Goal: Find specific page/section: Find specific page/section

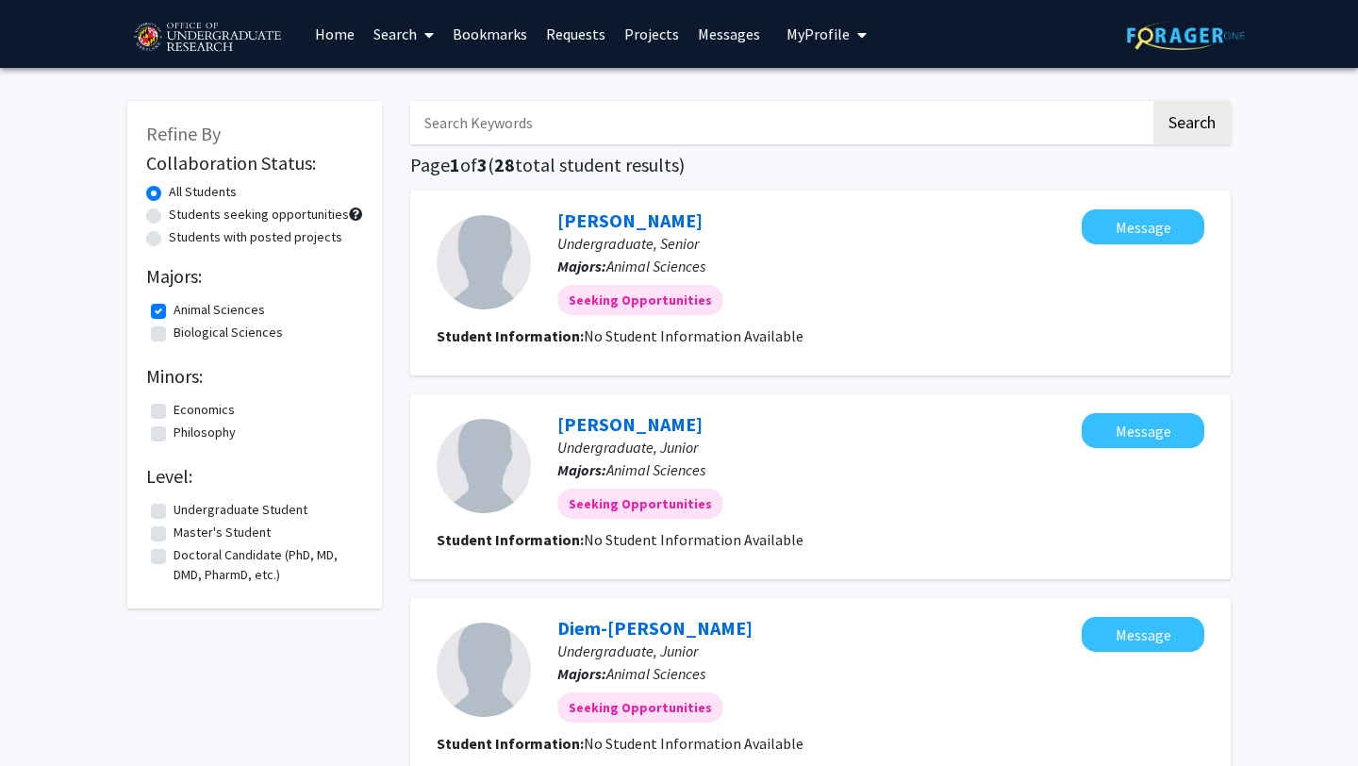
click at [713, 48] on link "Messages" at bounding box center [728, 34] width 81 height 66
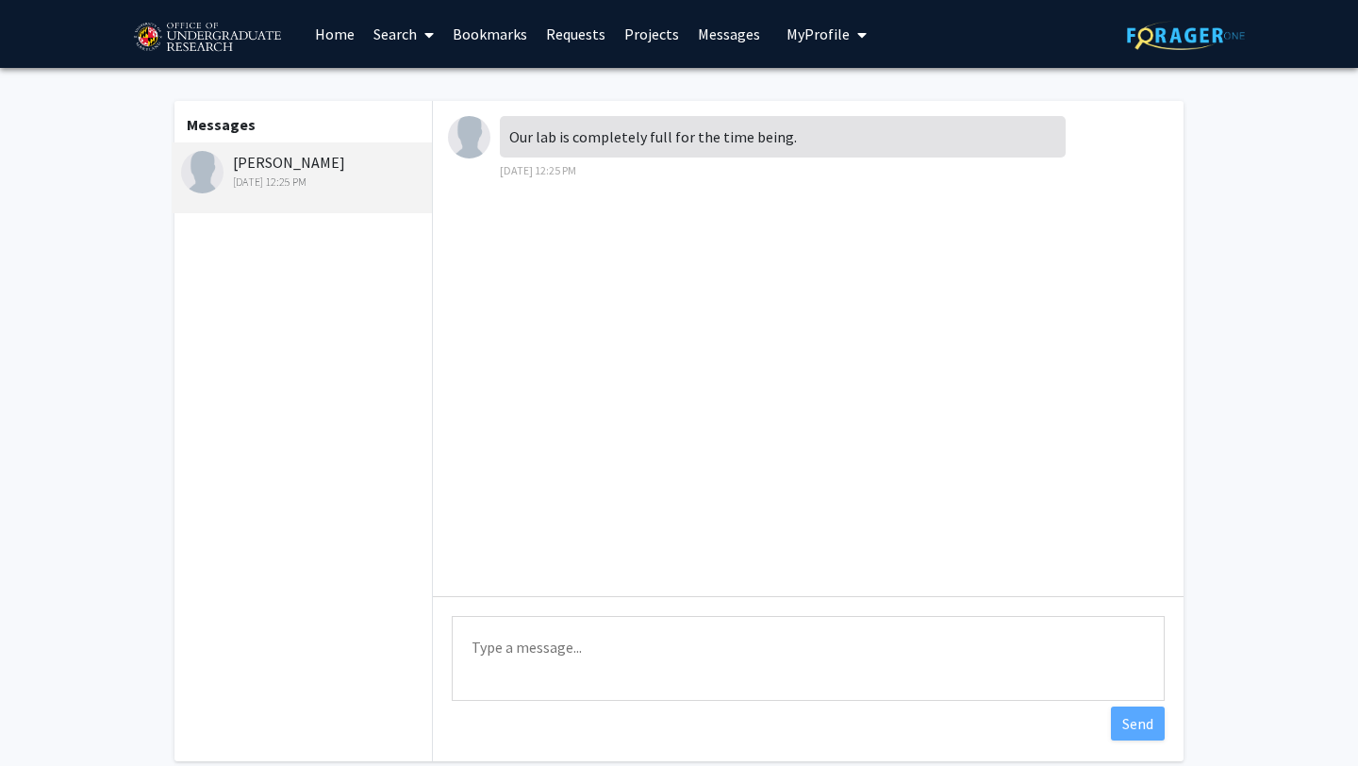
click at [370, 33] on link "Search" at bounding box center [403, 34] width 79 height 66
click at [322, 33] on link "Home" at bounding box center [335, 34] width 58 height 66
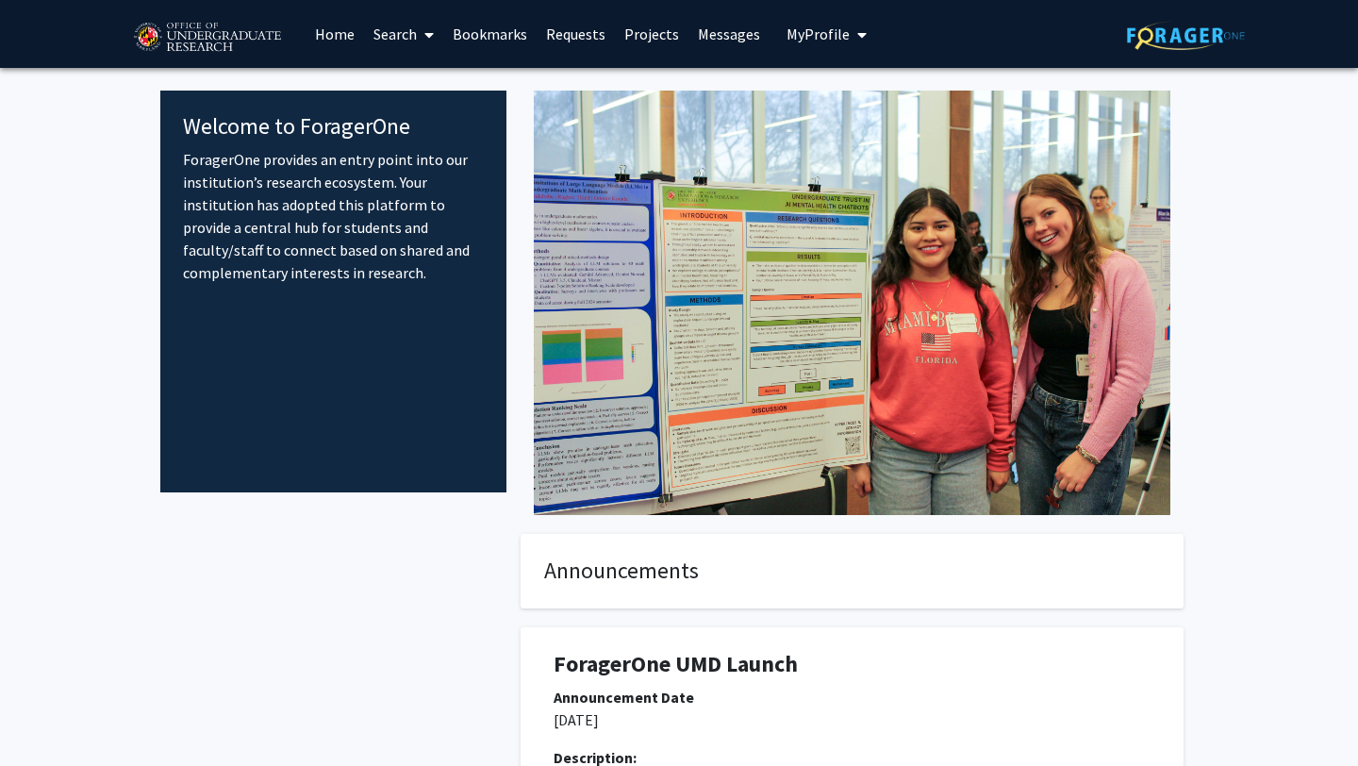
click at [472, 27] on link "Bookmarks" at bounding box center [489, 34] width 93 height 66
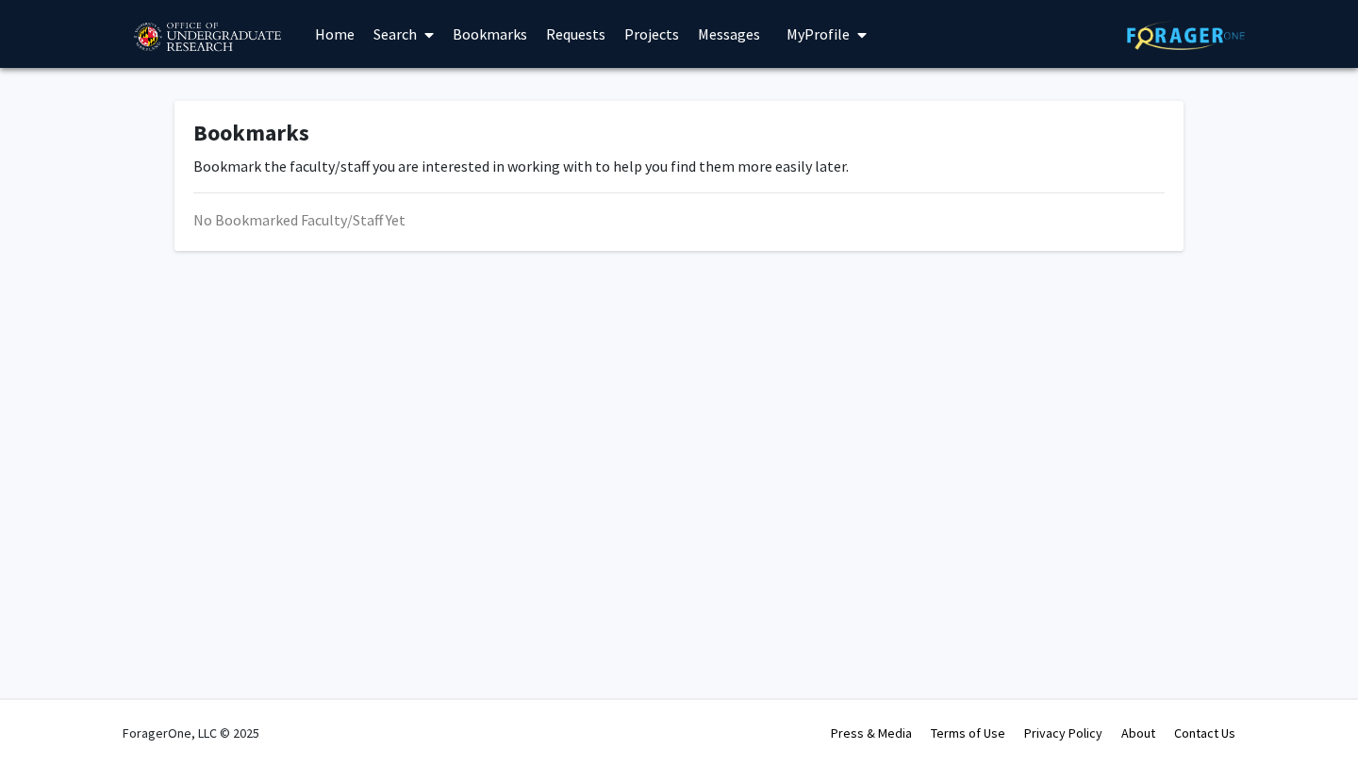
click at [698, 41] on link "Messages" at bounding box center [728, 34] width 81 height 66
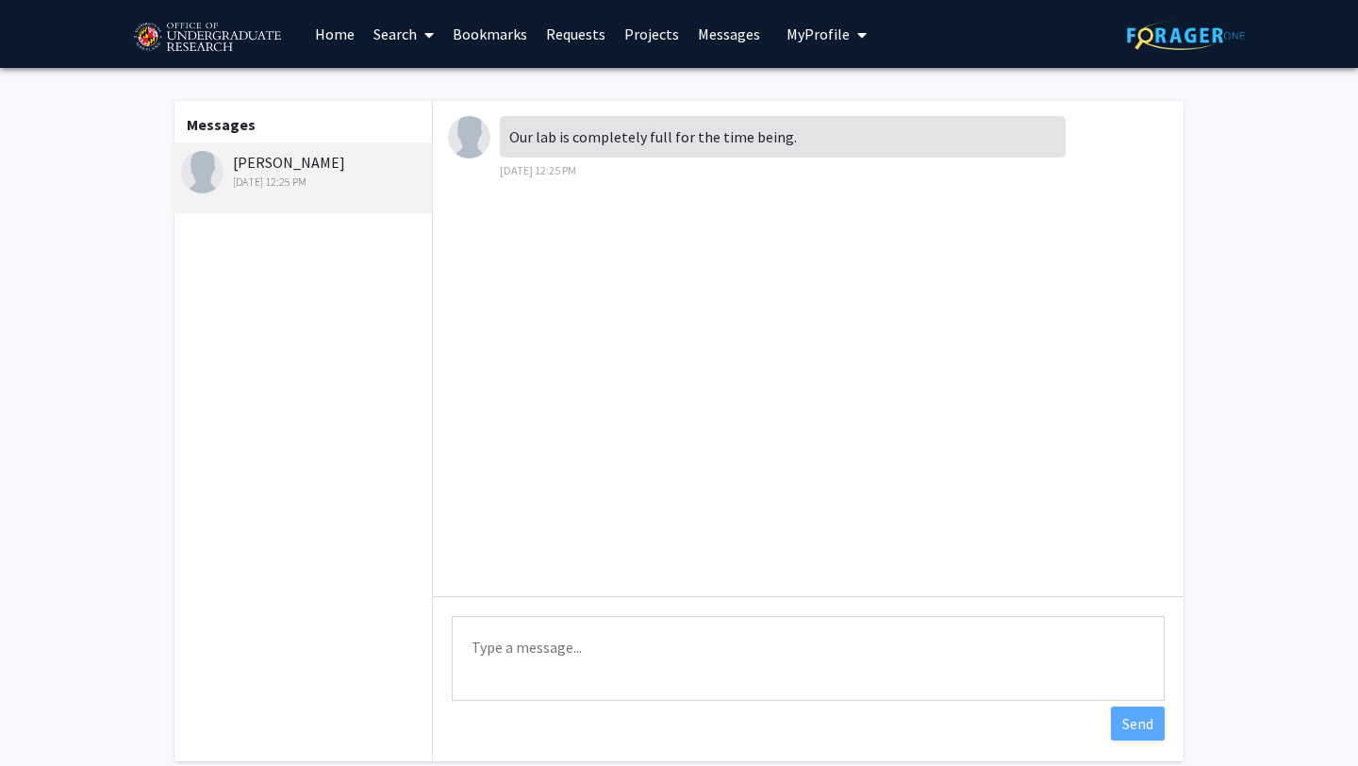
click at [328, 26] on link "Home" at bounding box center [335, 34] width 58 height 66
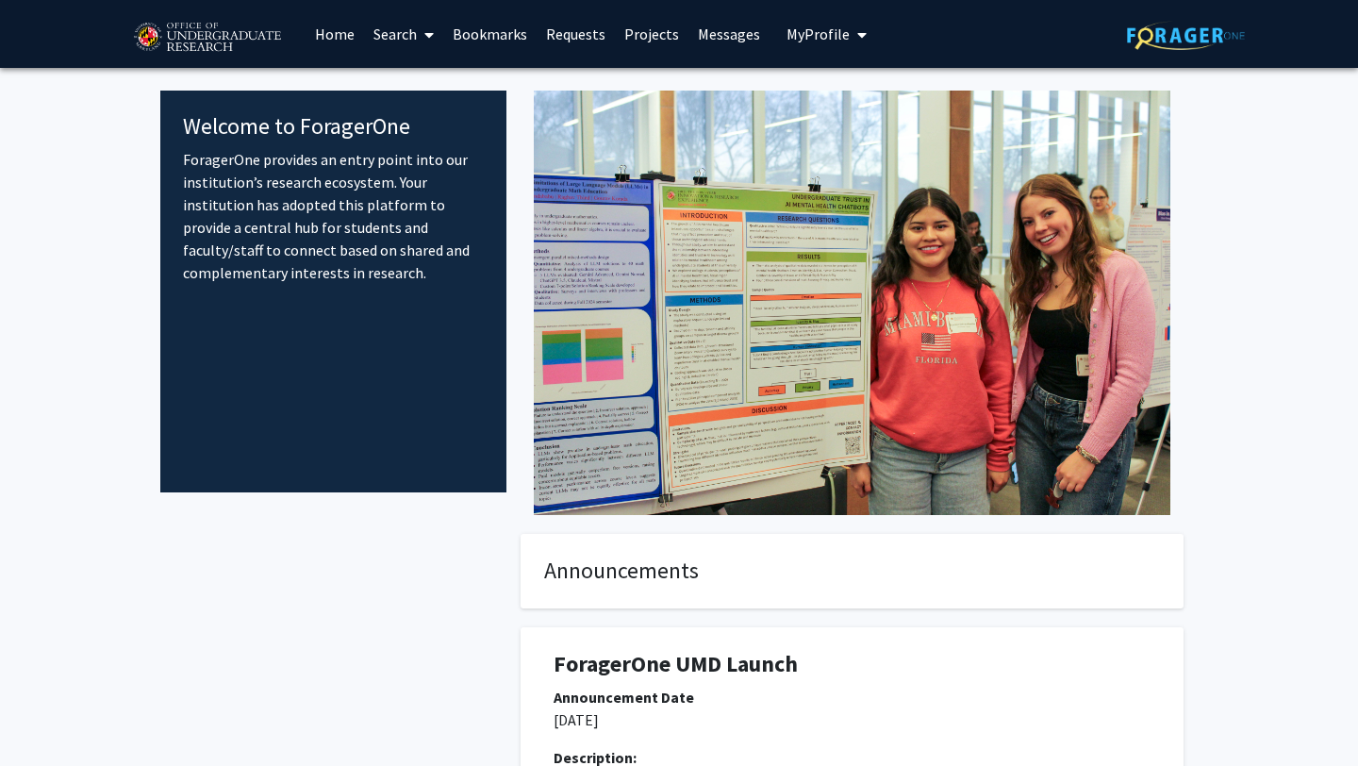
click at [717, 21] on link "Messages" at bounding box center [728, 34] width 81 height 66
click at [711, 40] on link "Messages" at bounding box center [728, 34] width 81 height 66
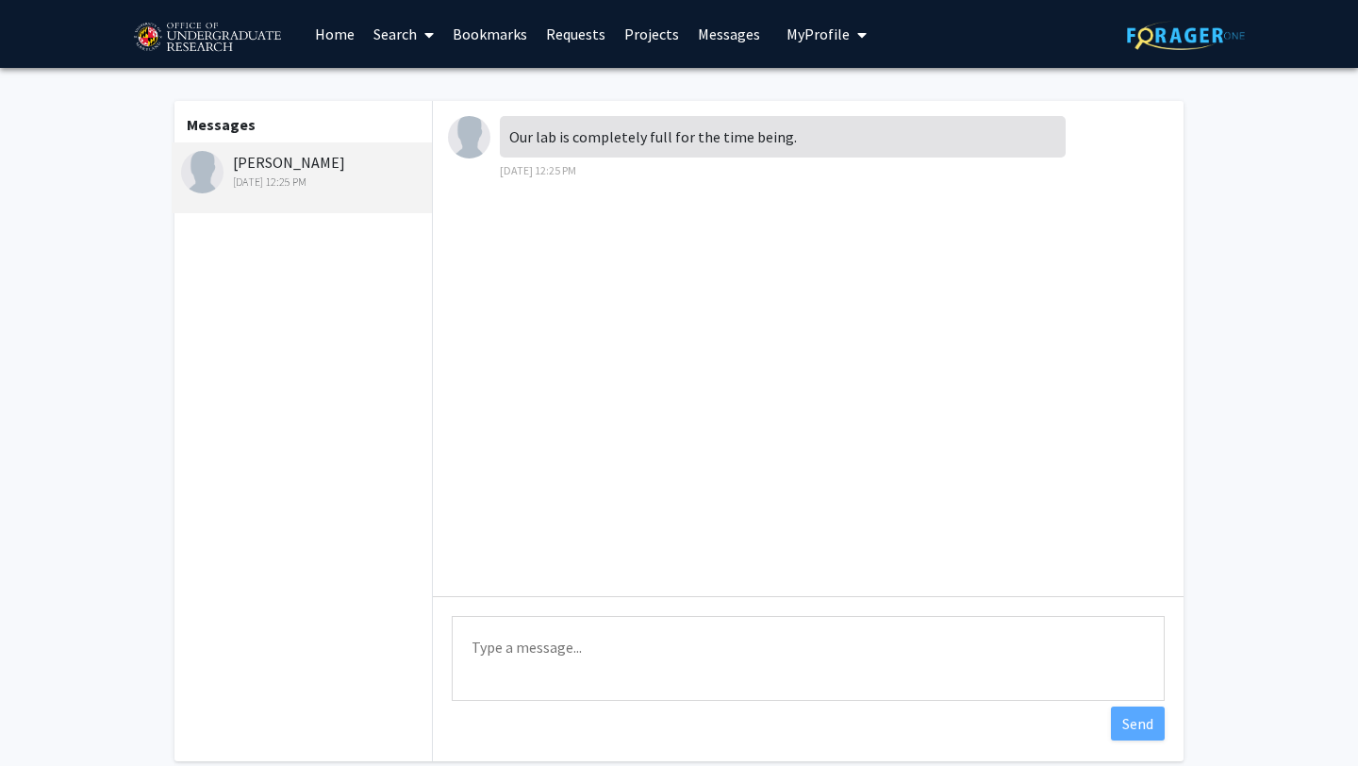
click at [319, 37] on link "Home" at bounding box center [335, 34] width 58 height 66
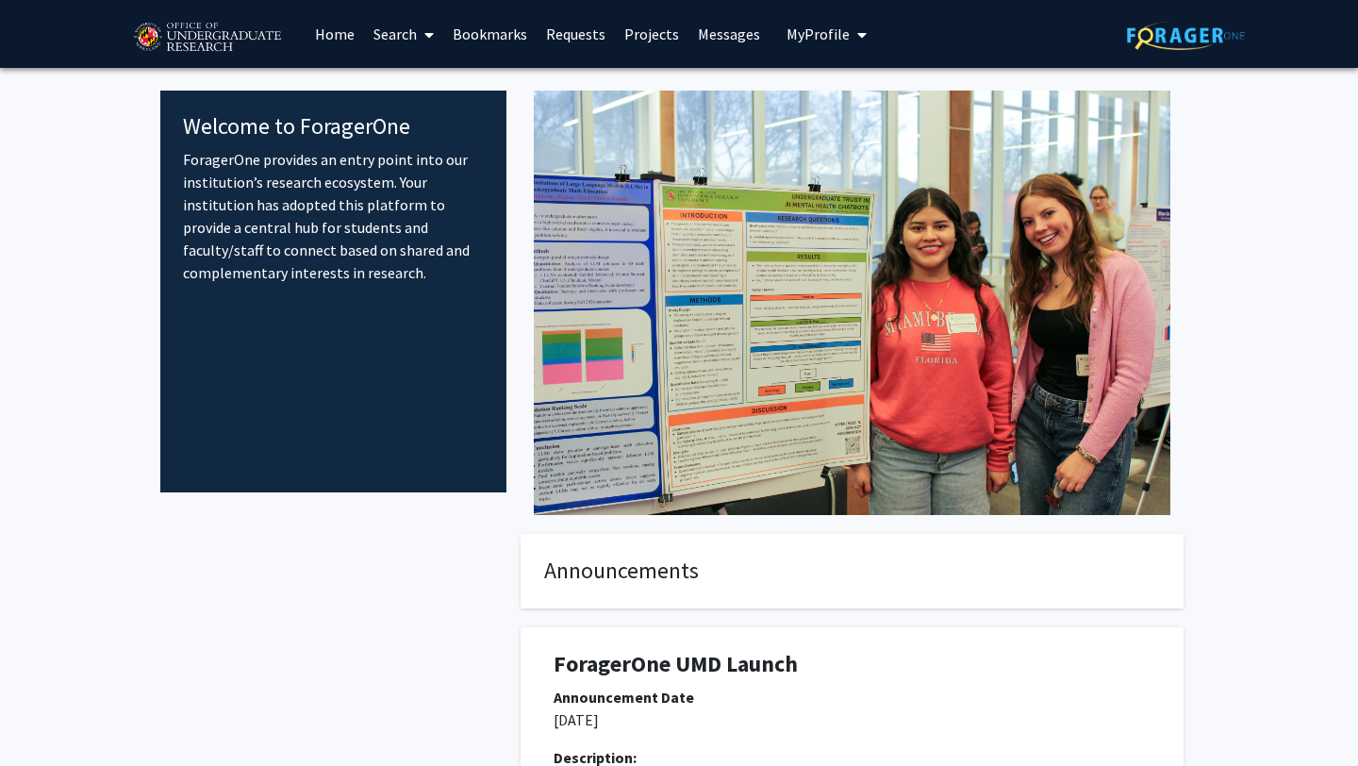
click at [388, 37] on link "Search" at bounding box center [403, 34] width 79 height 66
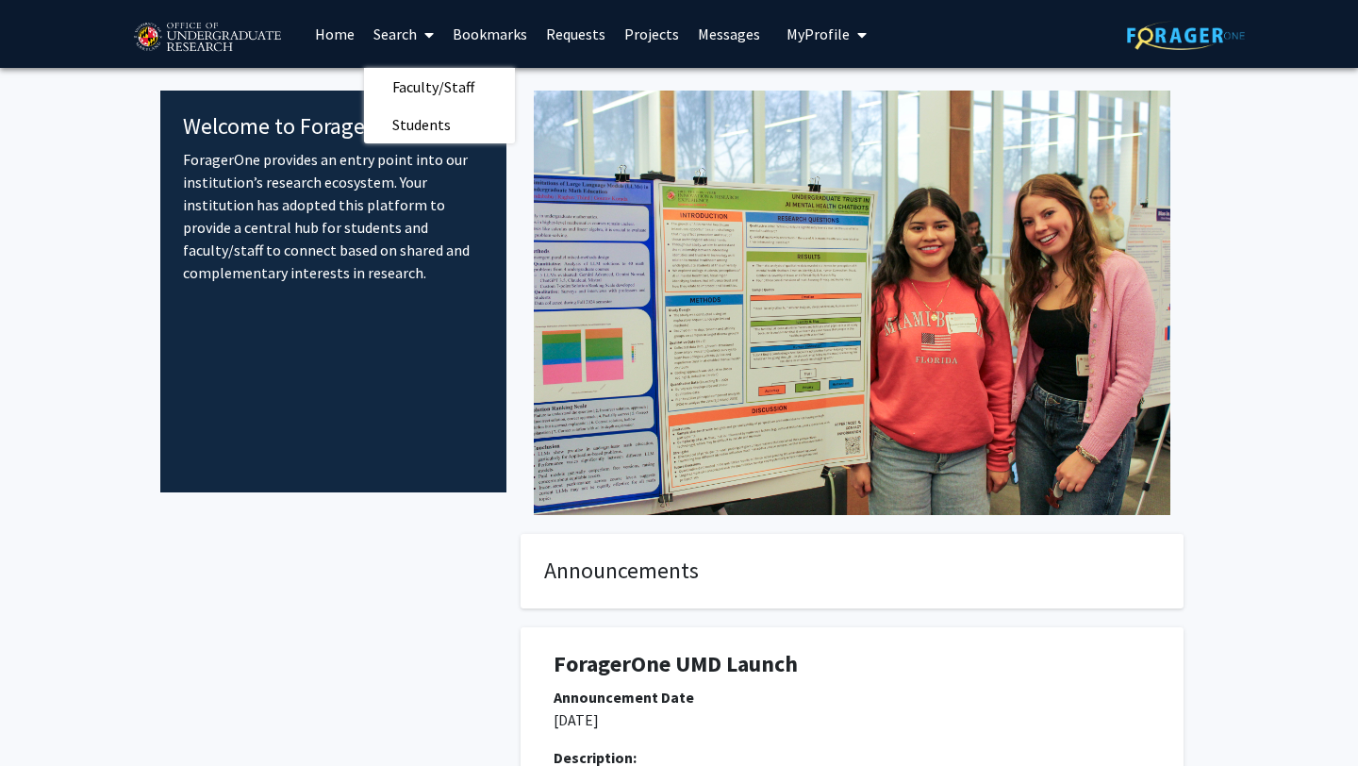
click at [479, 41] on link "Bookmarks" at bounding box center [489, 34] width 93 height 66
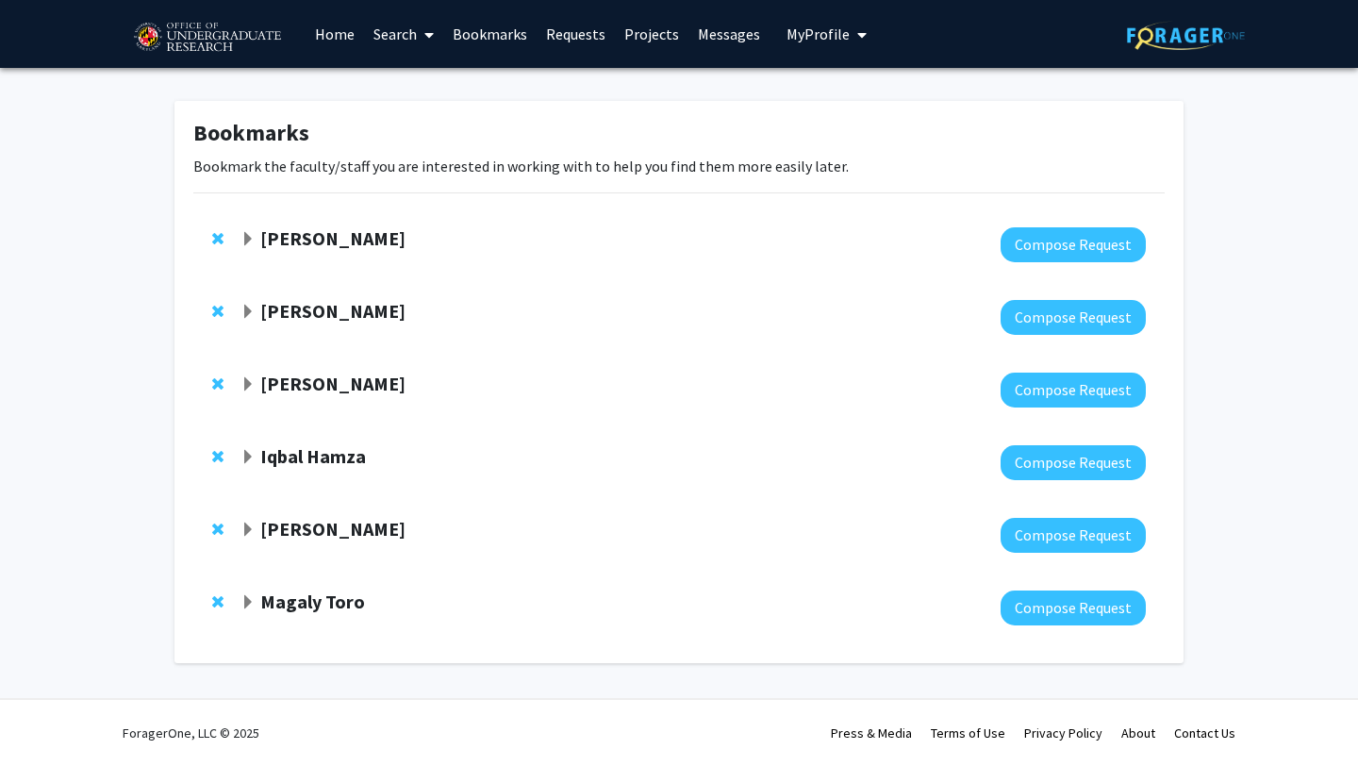
click at [703, 36] on link "Messages" at bounding box center [728, 34] width 81 height 66
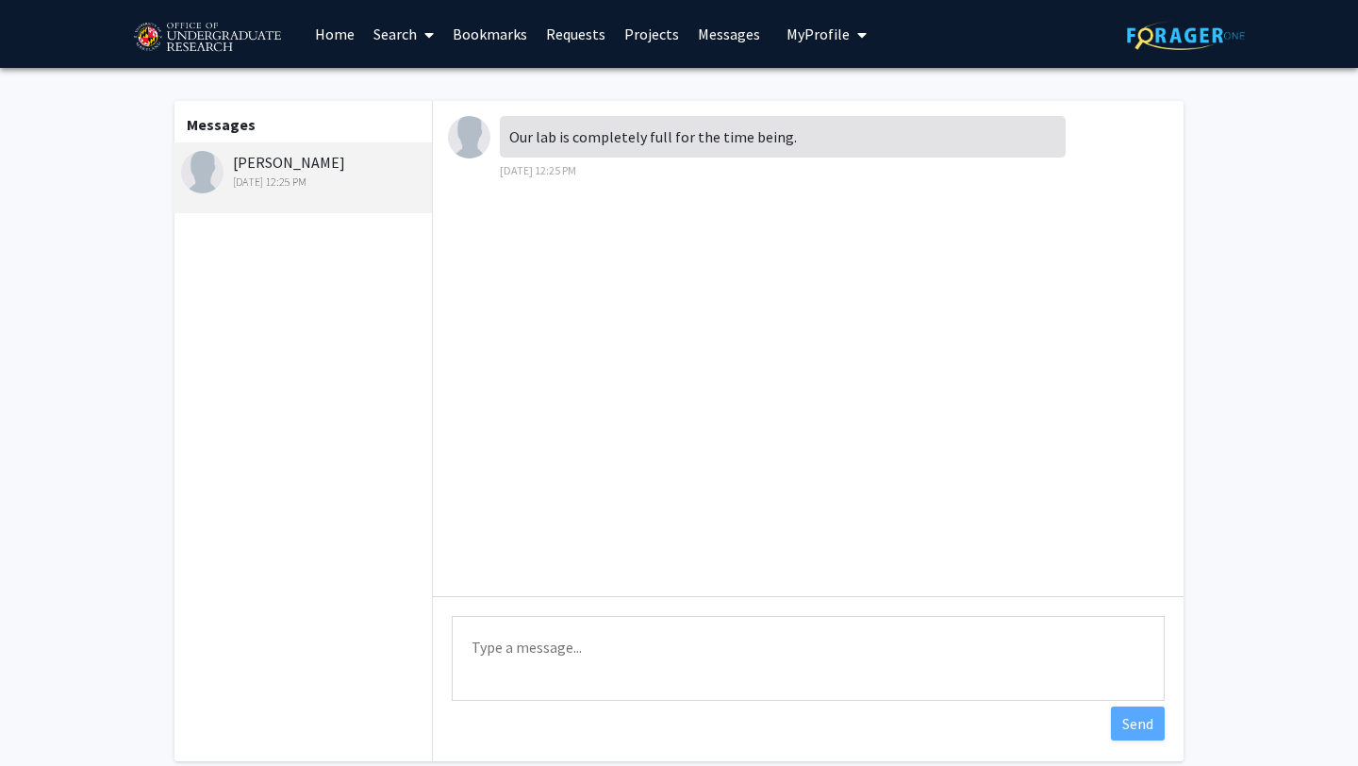
click at [816, 41] on span "My Profile" at bounding box center [817, 34] width 63 height 19
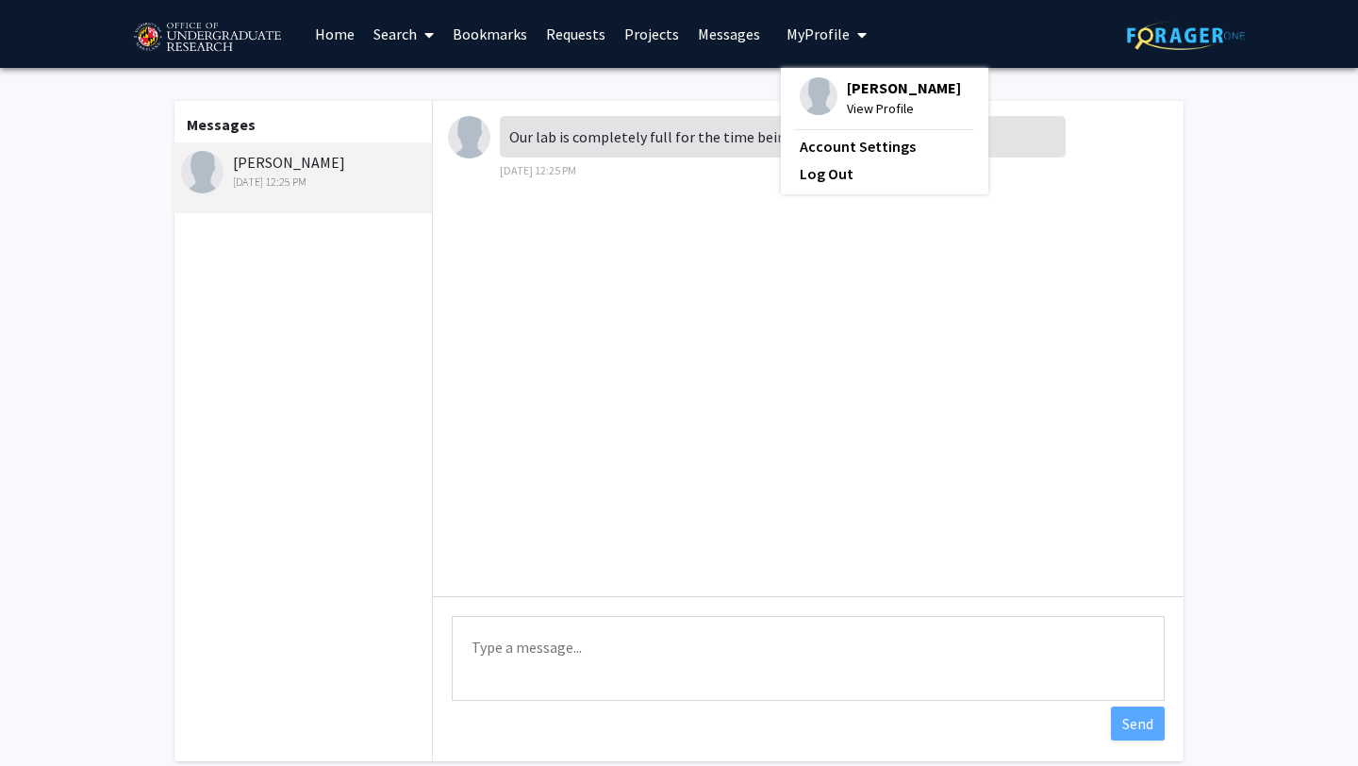
click at [526, 46] on link "Bookmarks" at bounding box center [489, 34] width 93 height 66
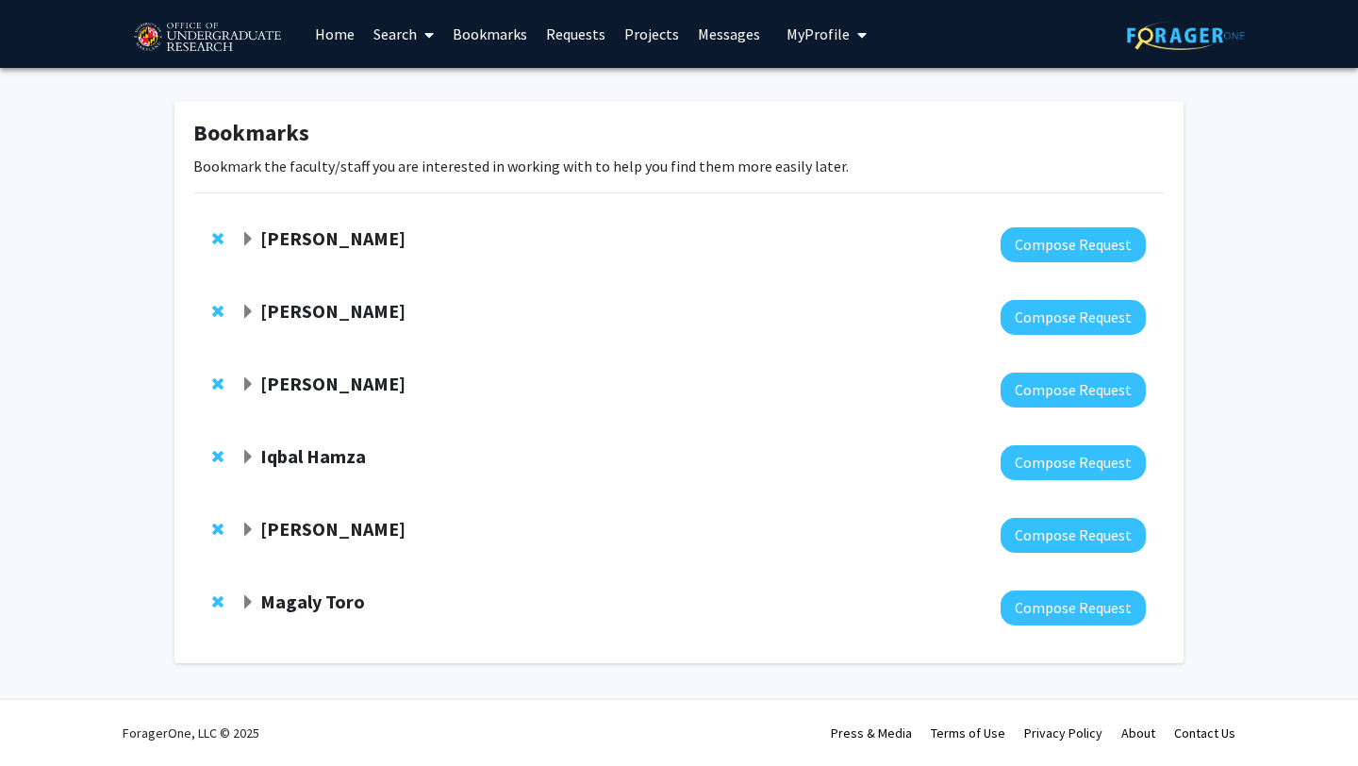
click at [346, 25] on link "Home" at bounding box center [335, 34] width 58 height 66
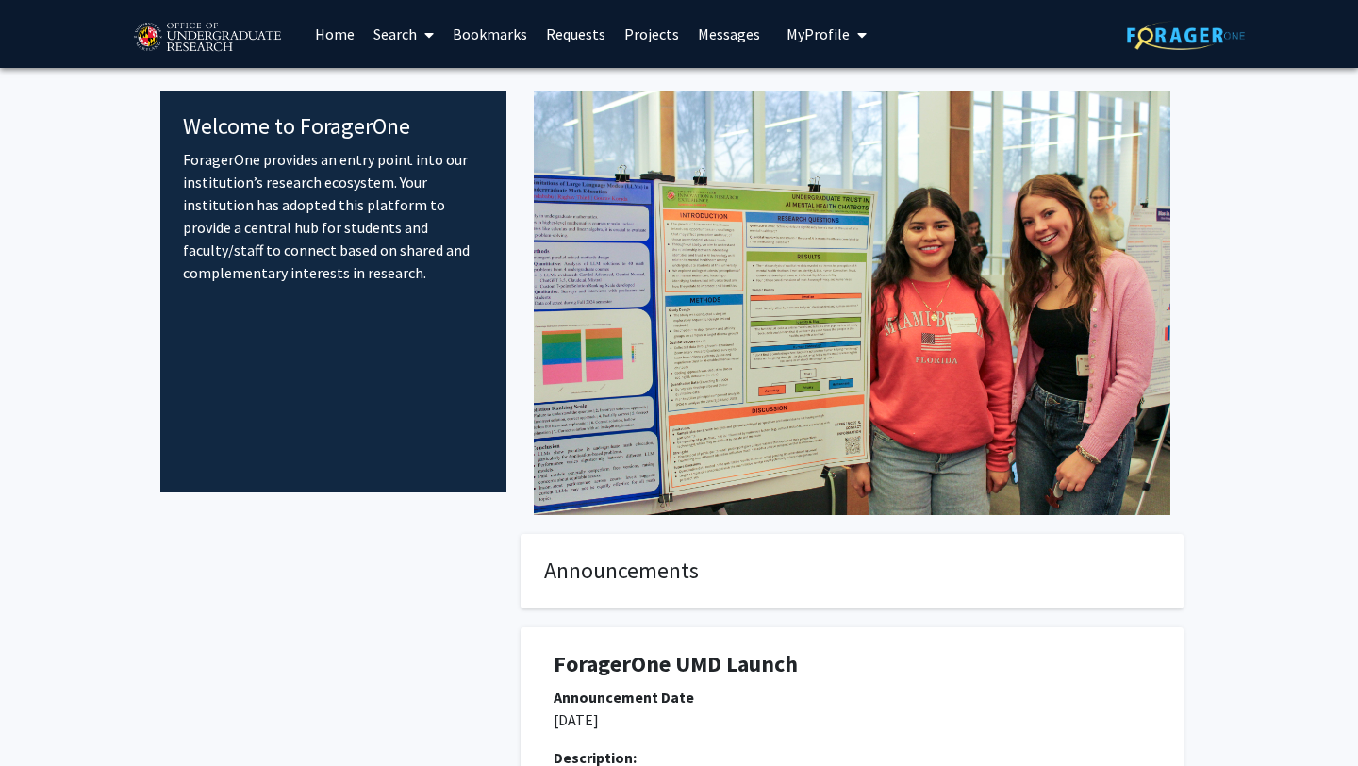
click at [425, 33] on icon at bounding box center [428, 34] width 9 height 15
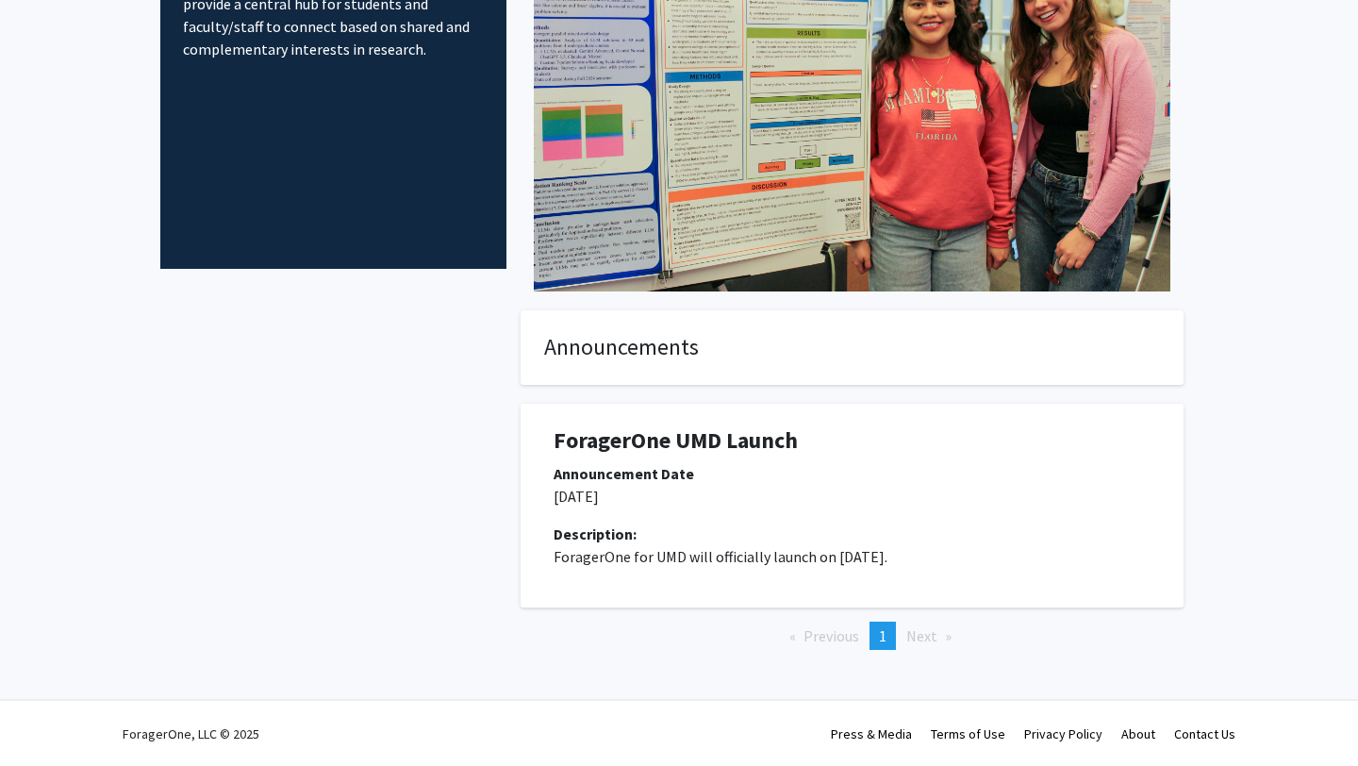
click at [252, 437] on div at bounding box center [333, 510] width 346 height 400
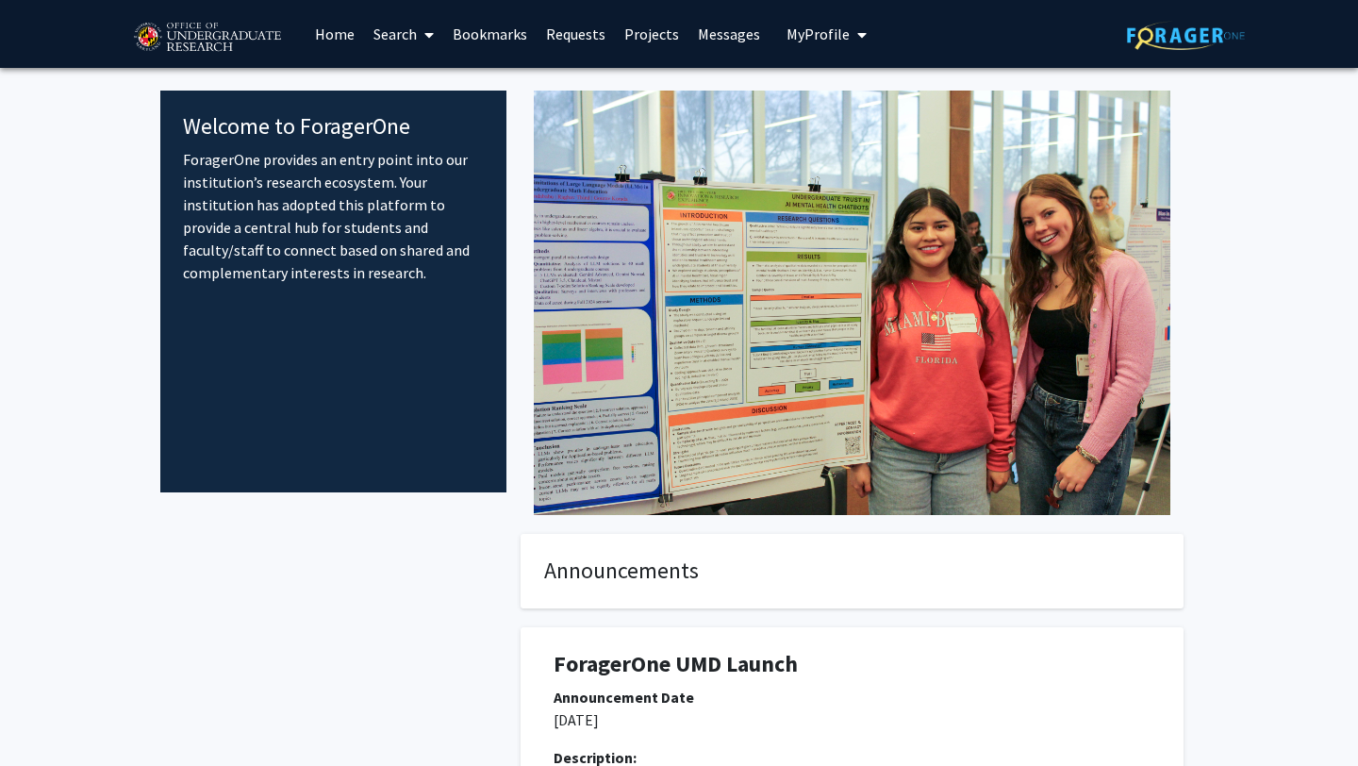
click at [415, 40] on link "Search" at bounding box center [403, 34] width 79 height 66
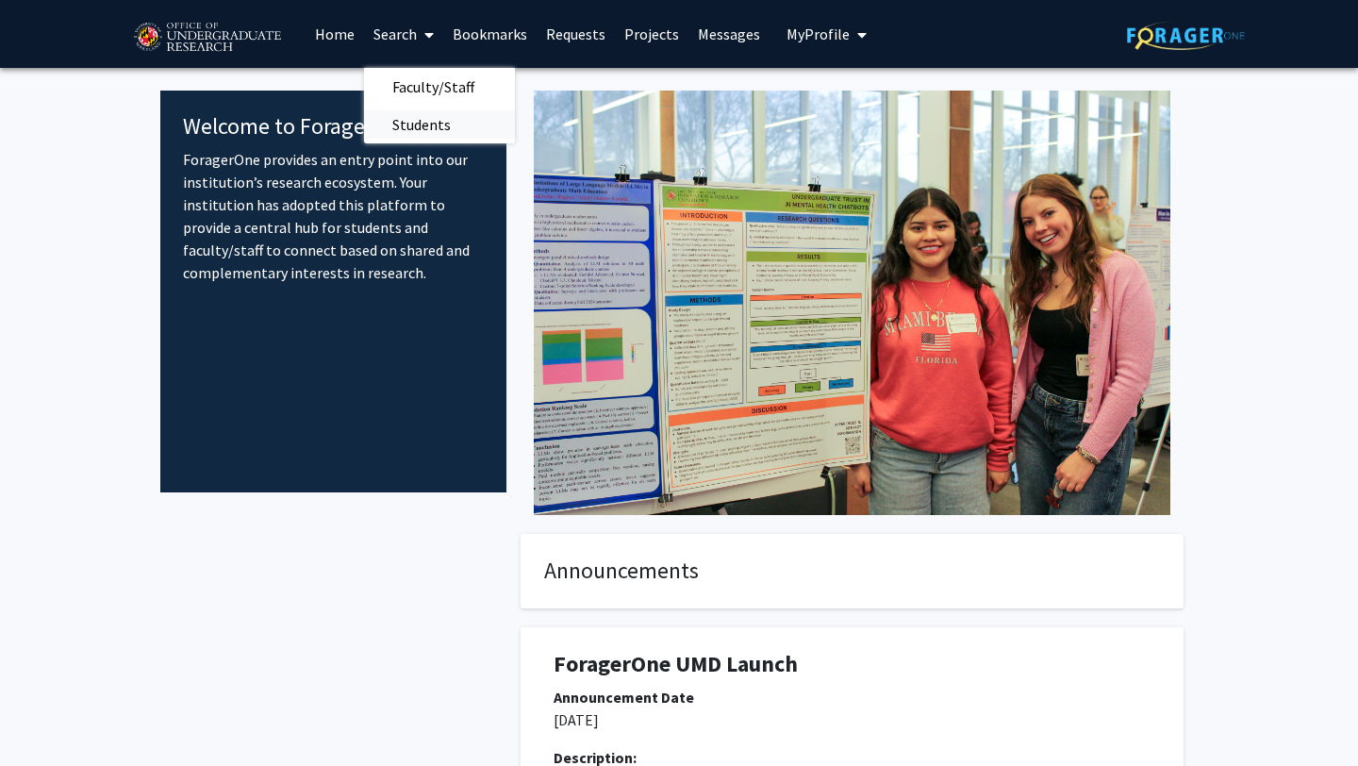
click at [430, 121] on span "Students" at bounding box center [421, 125] width 115 height 38
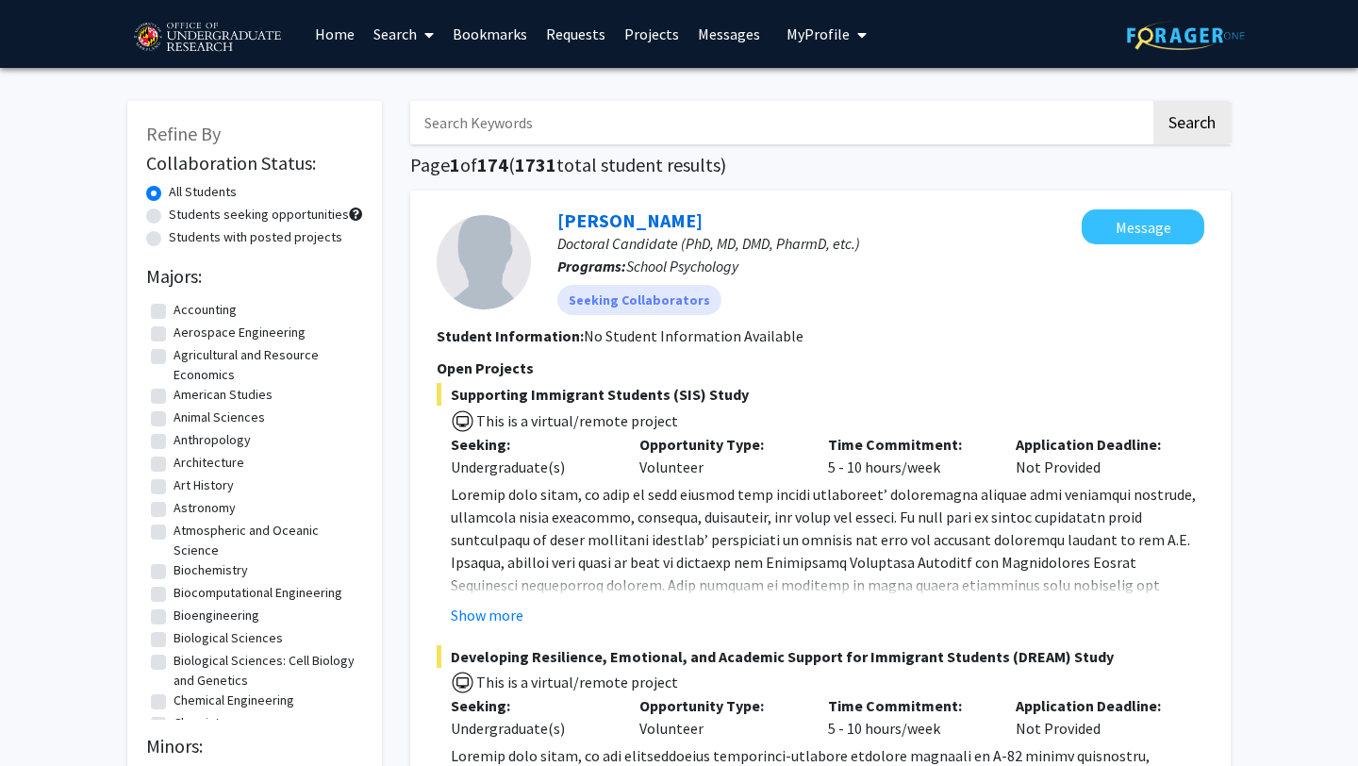
click at [231, 413] on label "Animal Sciences" at bounding box center [219, 417] width 91 height 20
click at [186, 413] on input "Animal Sciences" at bounding box center [180, 413] width 12 height 12
checkbox input "true"
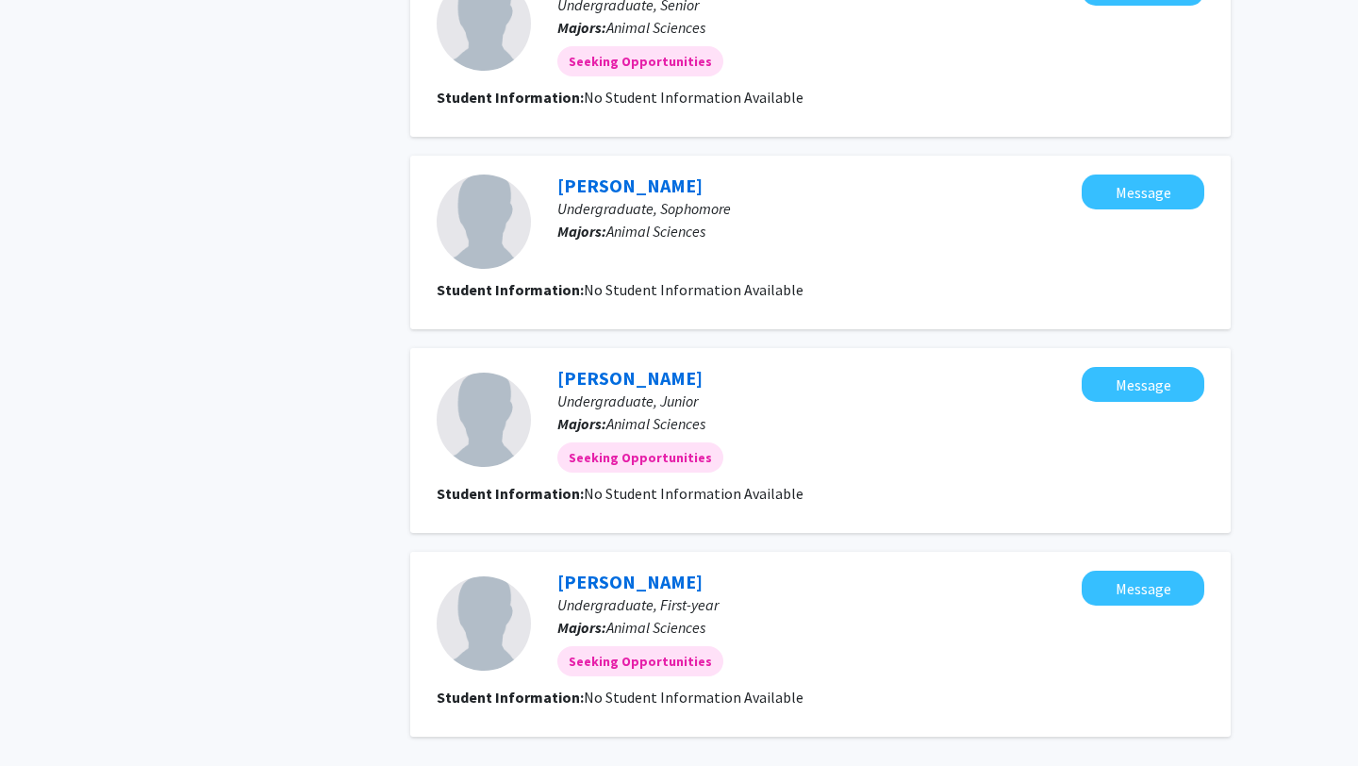
scroll to position [1640, 0]
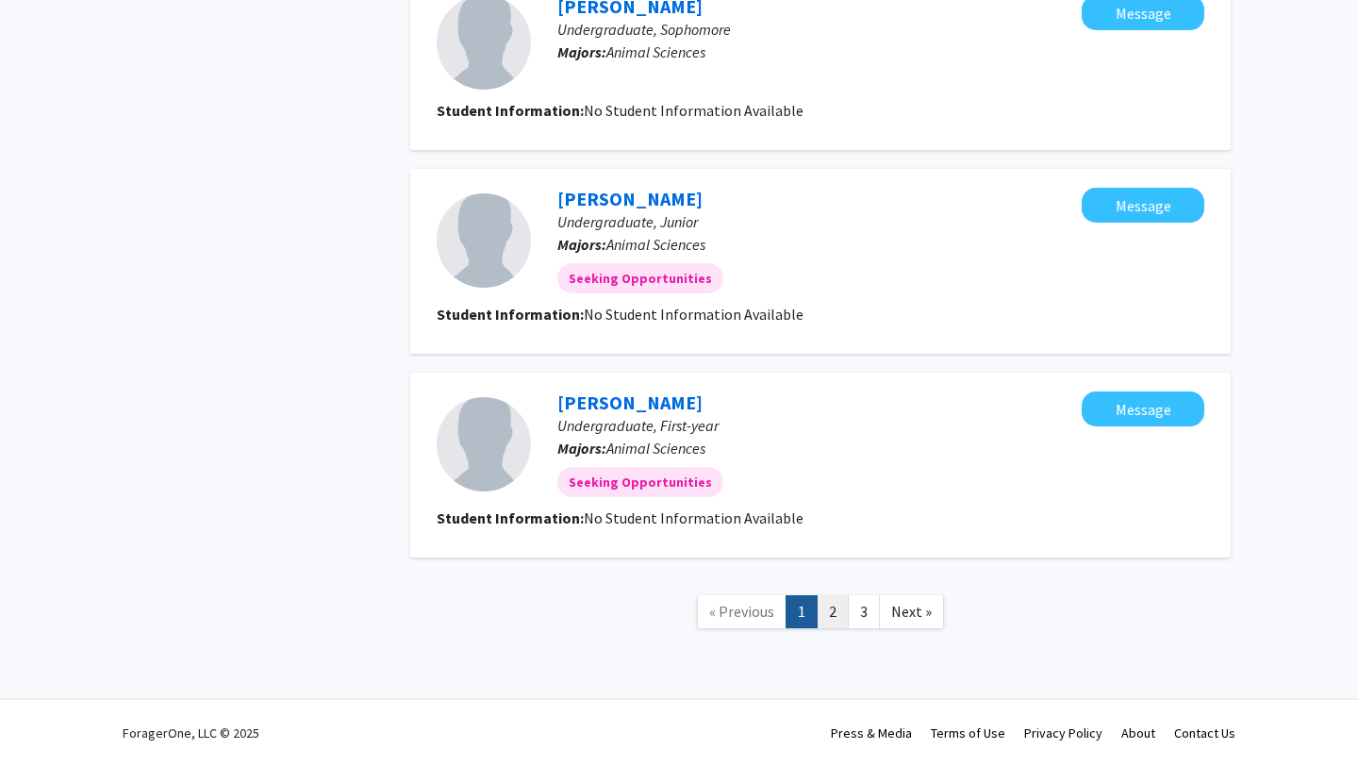
click at [837, 619] on link "2" at bounding box center [833, 611] width 32 height 33
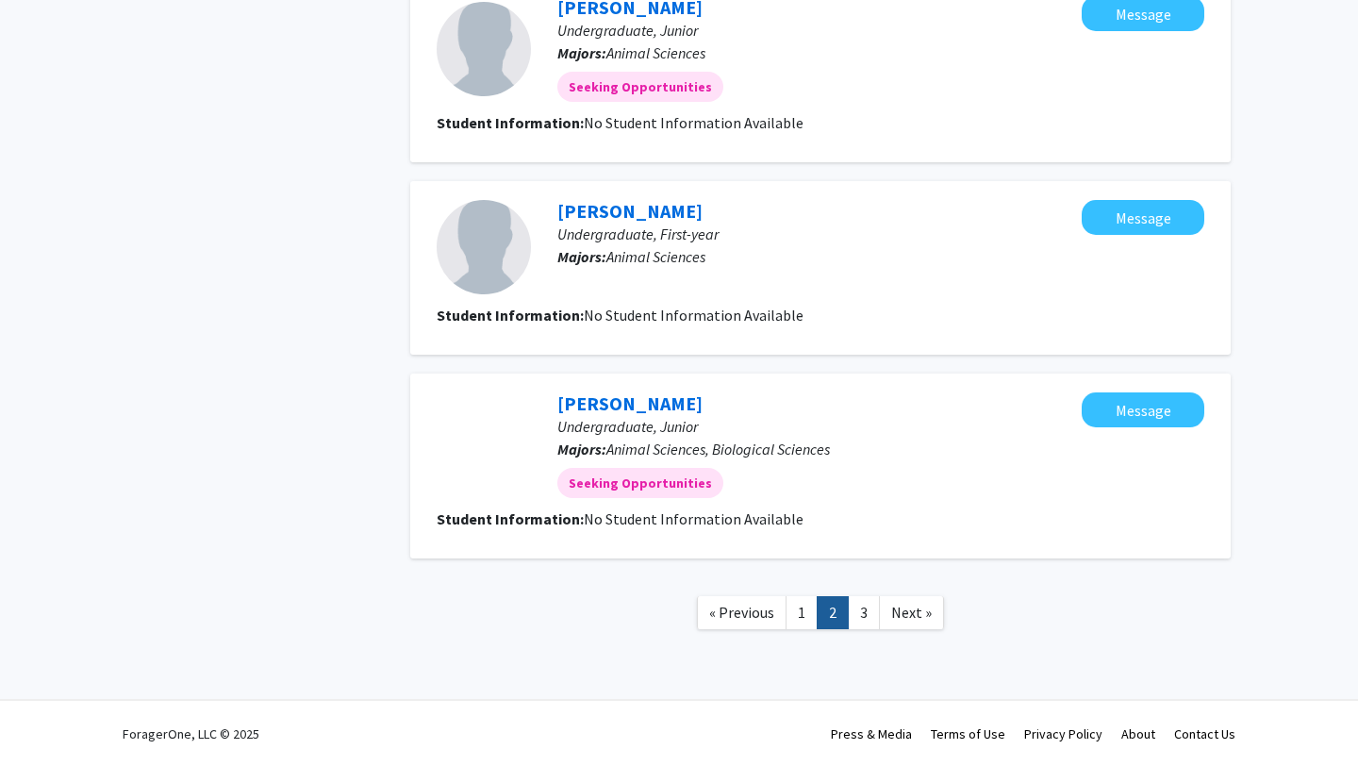
scroll to position [1640, 0]
click at [869, 608] on link "3" at bounding box center [864, 611] width 32 height 33
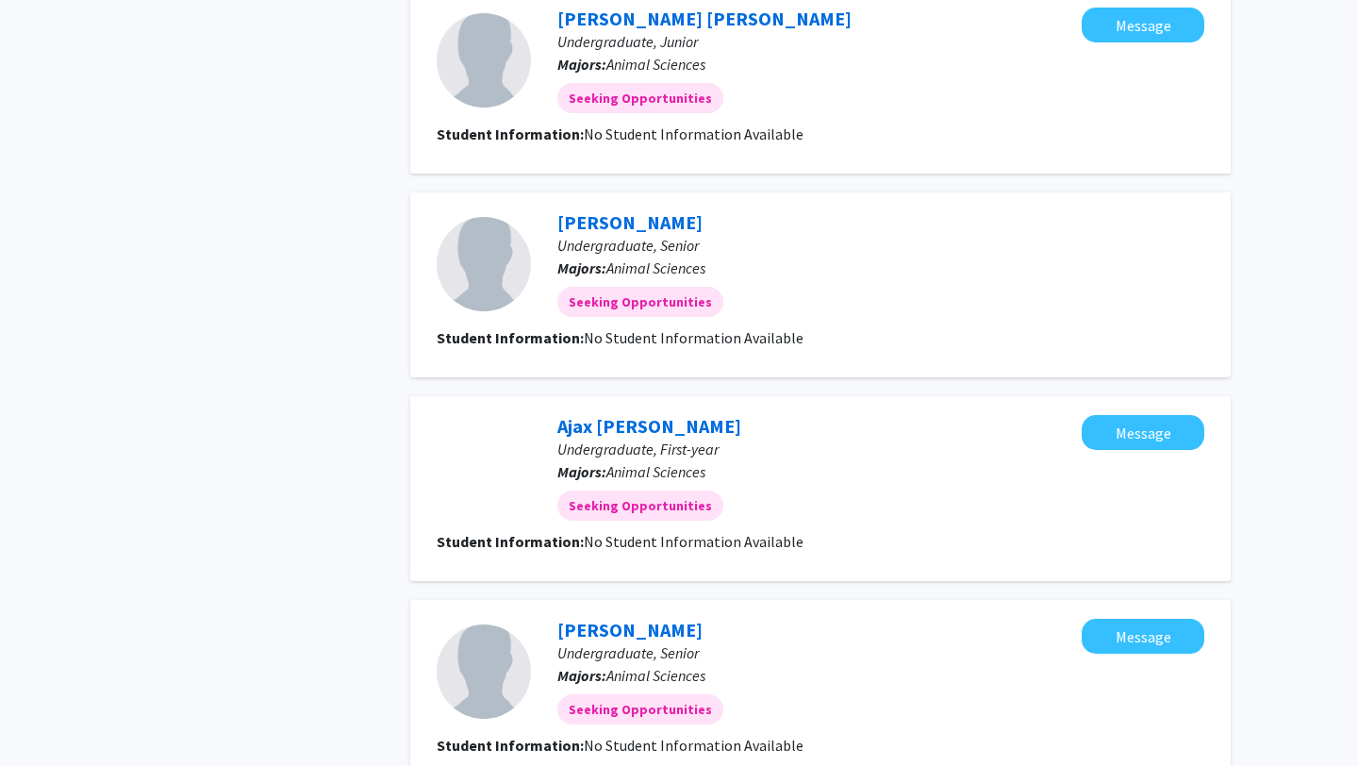
scroll to position [1225, 0]
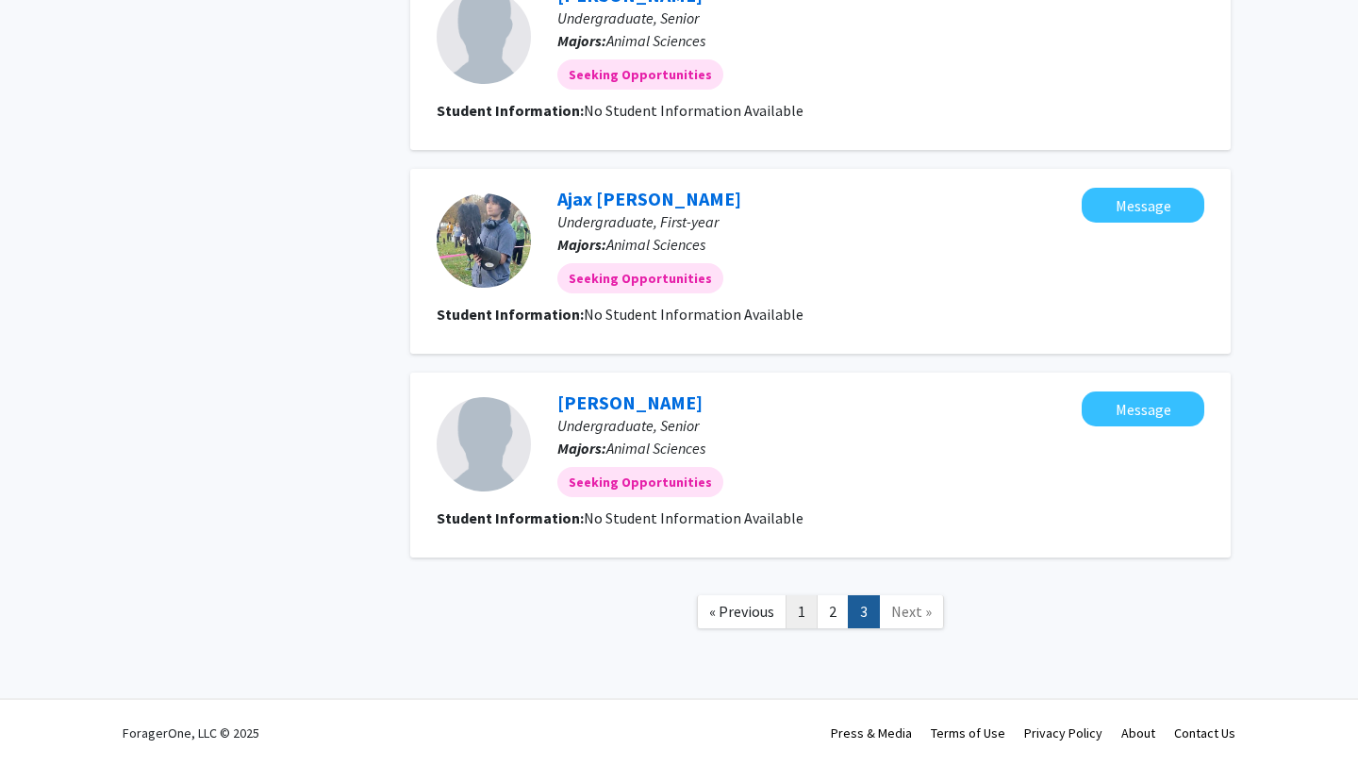
click at [811, 608] on link "1" at bounding box center [802, 611] width 32 height 33
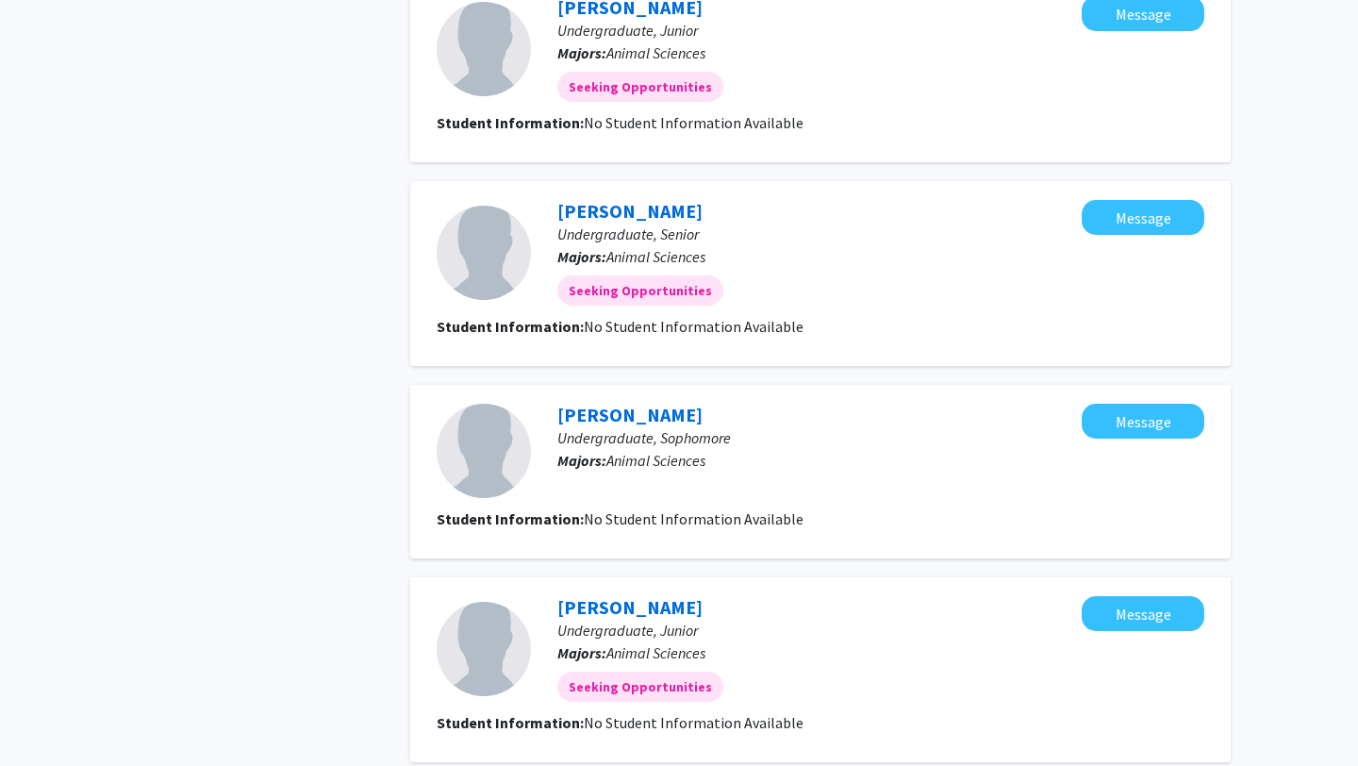
scroll to position [1640, 0]
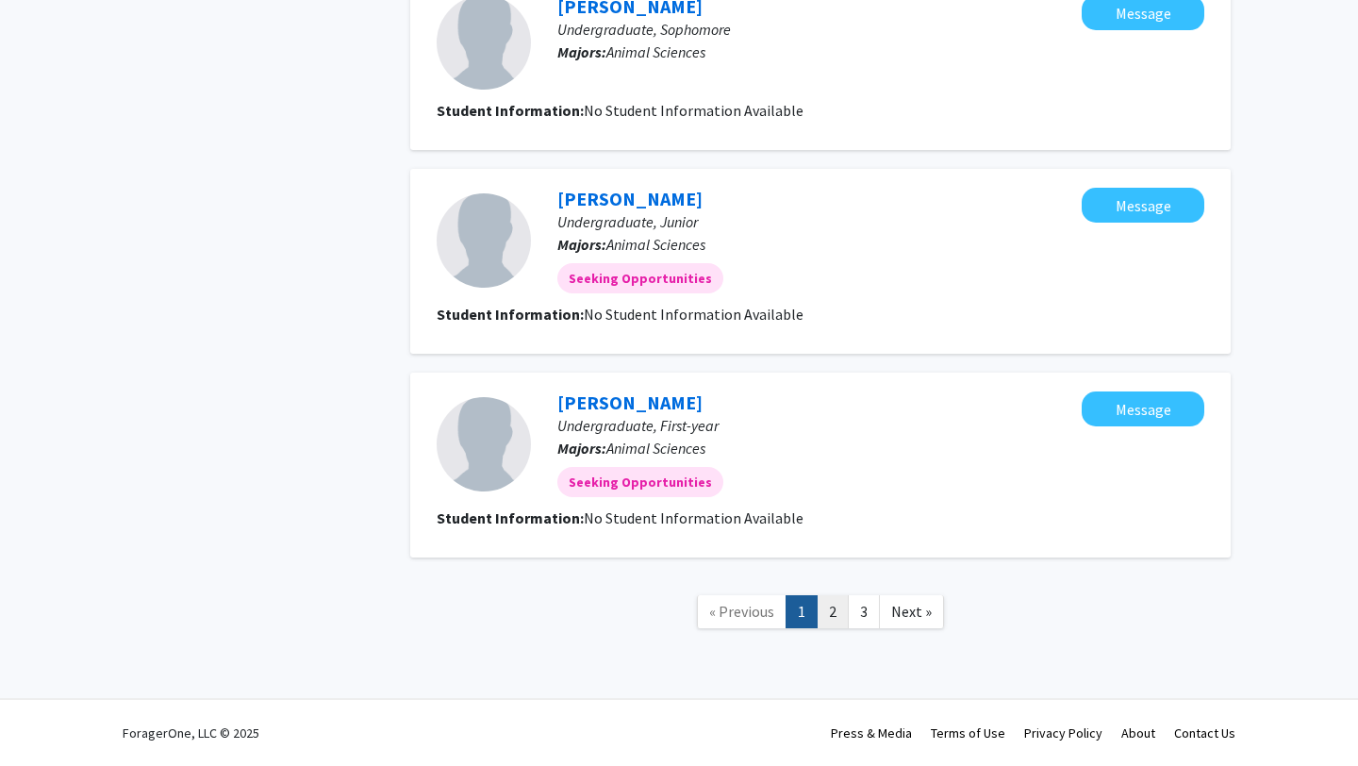
click at [838, 613] on link "2" at bounding box center [833, 611] width 32 height 33
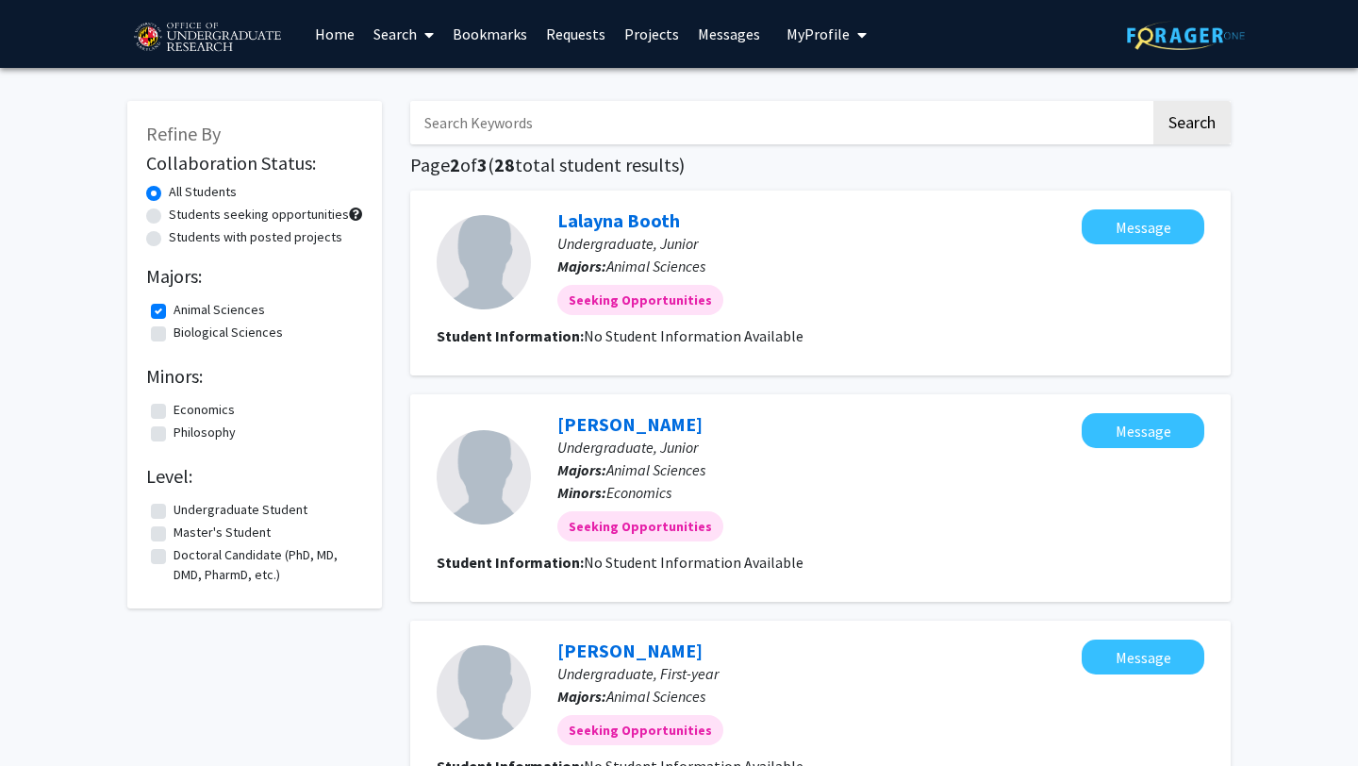
click at [708, 25] on link "Messages" at bounding box center [728, 34] width 81 height 66
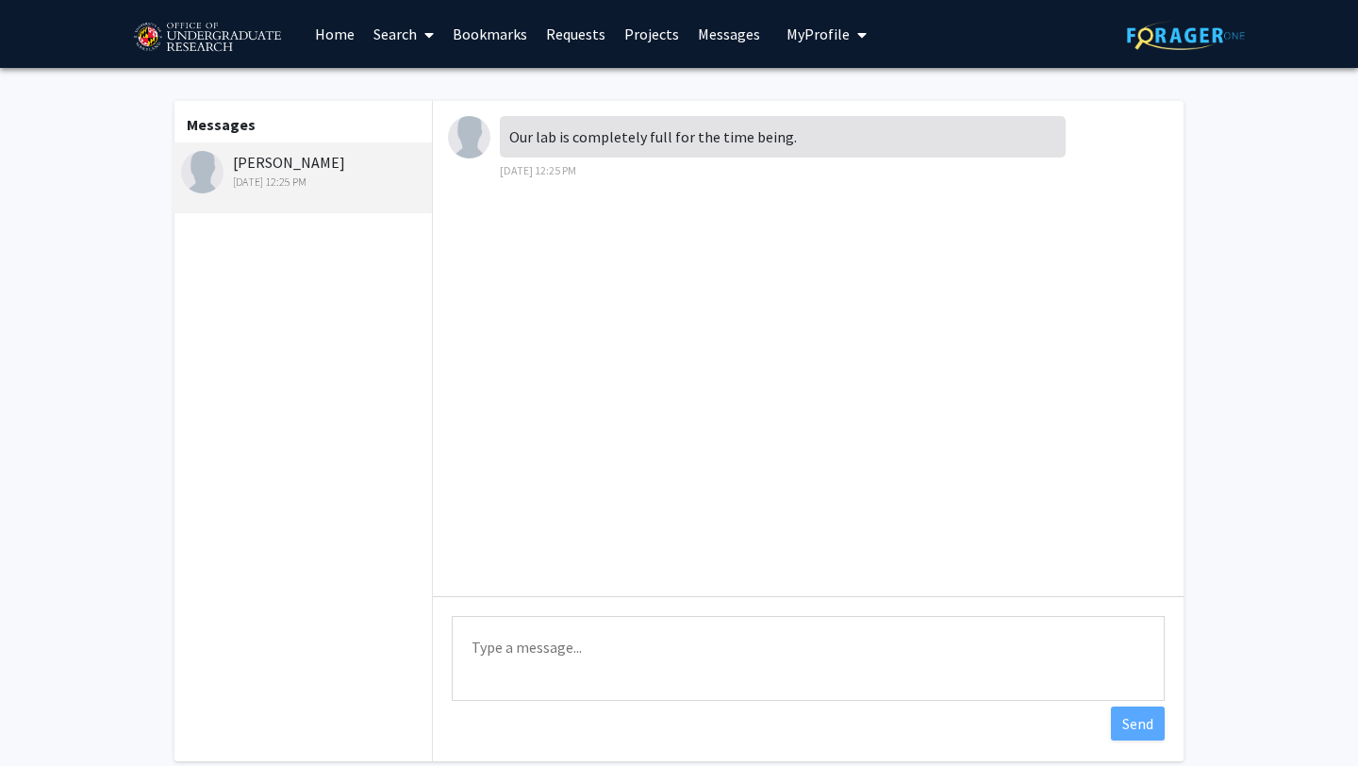
click at [573, 41] on link "Requests" at bounding box center [576, 34] width 78 height 66
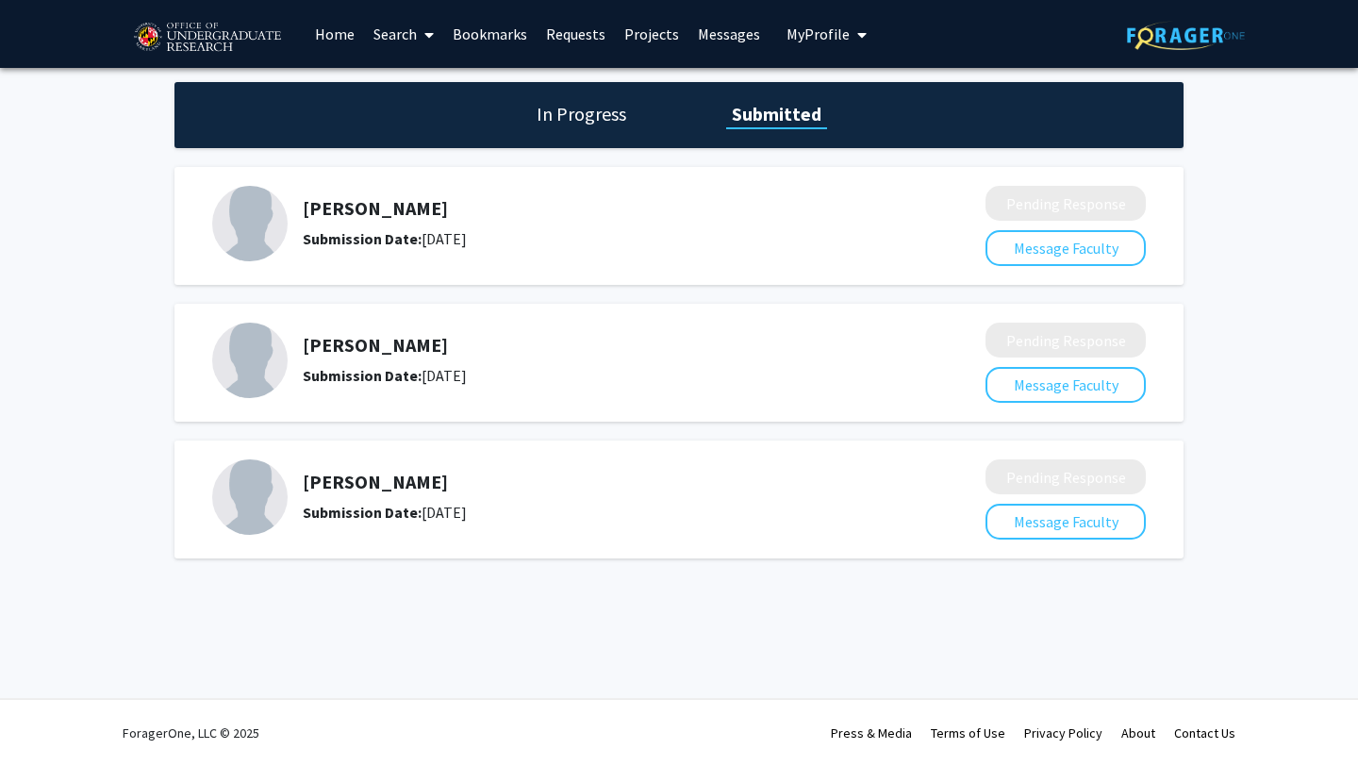
click at [749, 30] on link "Messages" at bounding box center [728, 34] width 81 height 66
